Goal: Task Accomplishment & Management: Use online tool/utility

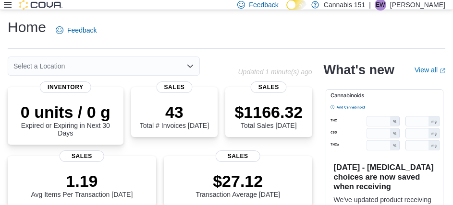
click at [8, 5] on icon at bounding box center [8, 5] width 8 height 6
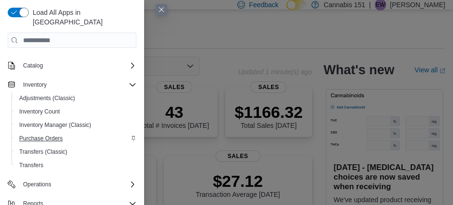
scroll to position [96, 0]
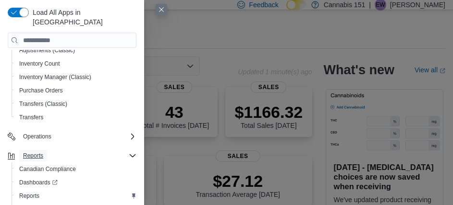
click at [34, 152] on span "Reports" at bounding box center [33, 156] width 20 height 8
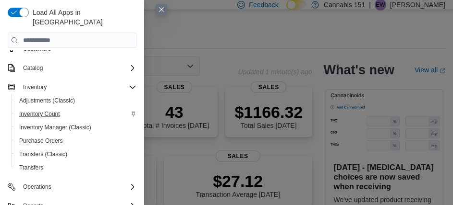
scroll to position [0, 0]
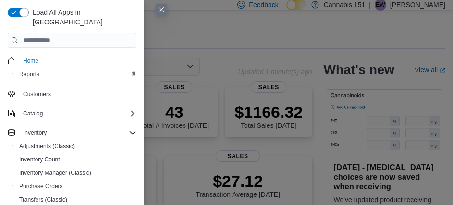
drag, startPoint x: 33, startPoint y: 71, endPoint x: 26, endPoint y: 63, distance: 10.2
click at [32, 70] on button "Reports" at bounding box center [76, 74] width 129 height 13
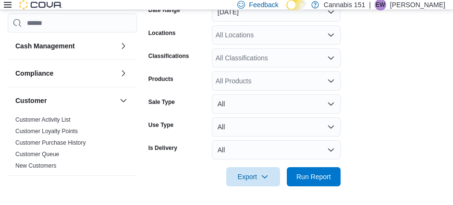
scroll to position [167, 0]
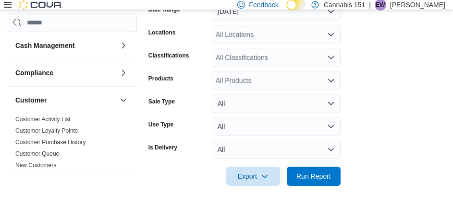
click at [371, 167] on div at bounding box center [296, 163] width 297 height 8
click at [324, 181] on span "Run Report" at bounding box center [313, 176] width 35 height 10
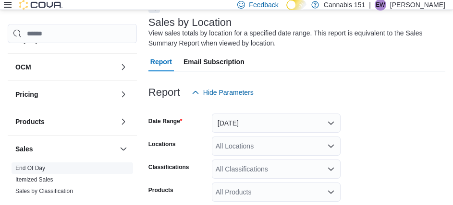
scroll to position [288, 0]
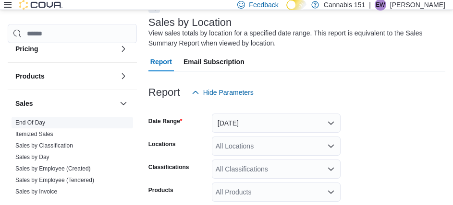
click at [42, 125] on link "End Of Day" at bounding box center [30, 122] width 30 height 7
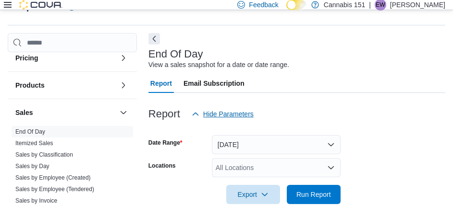
scroll to position [22, 0]
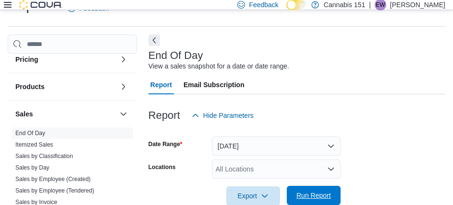
click at [333, 195] on span "Run Report" at bounding box center [313, 195] width 42 height 19
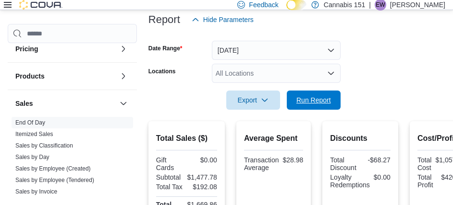
click at [325, 104] on span "Run Report" at bounding box center [313, 101] width 35 height 10
